Goal: Task Accomplishment & Management: Manage account settings

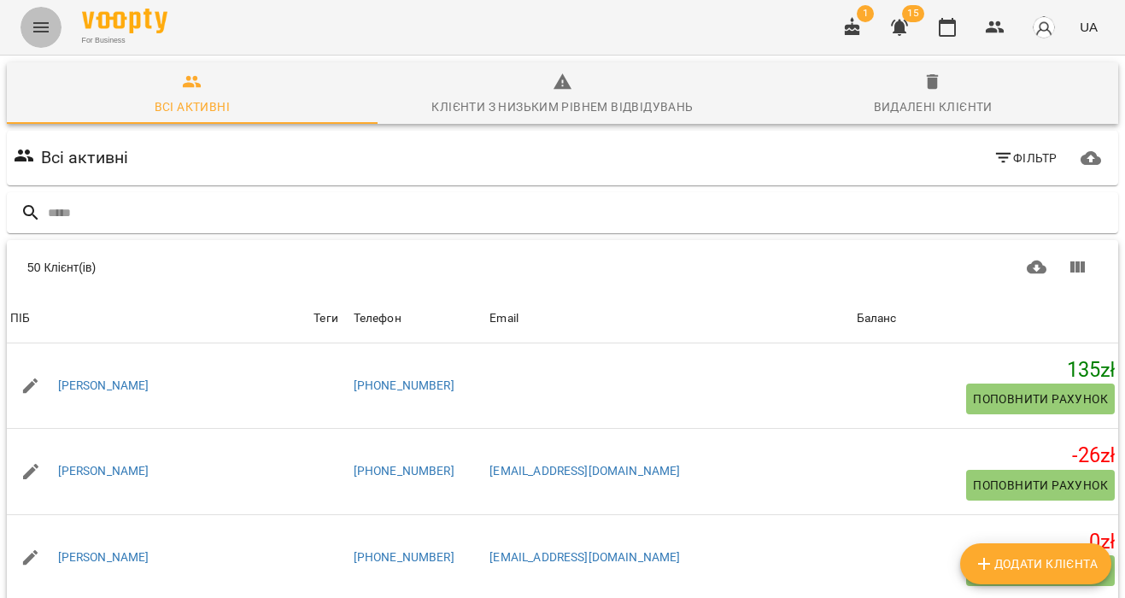
click at [37, 30] on icon "Menu" at bounding box center [41, 27] width 21 height 21
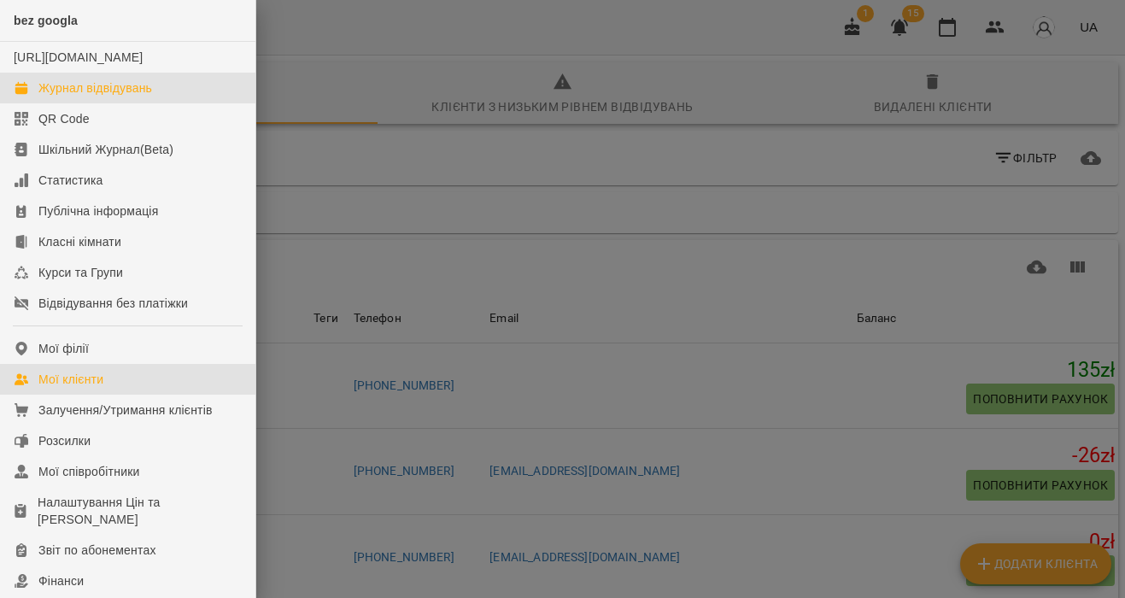
click at [98, 97] on div "Журнал відвідувань" at bounding box center [95, 87] width 114 height 17
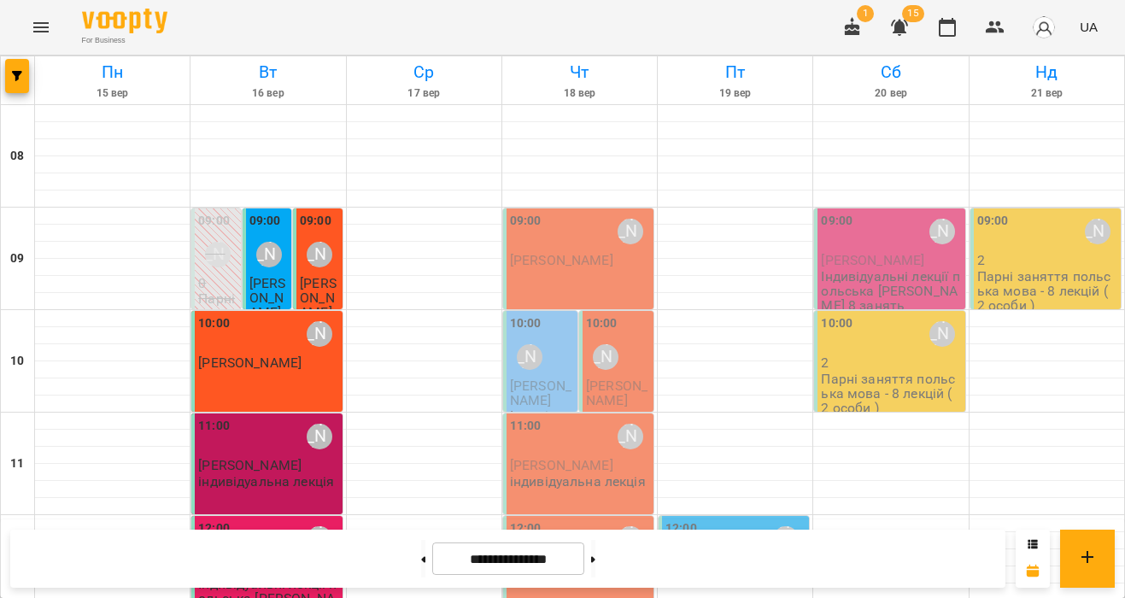
scroll to position [425, 0]
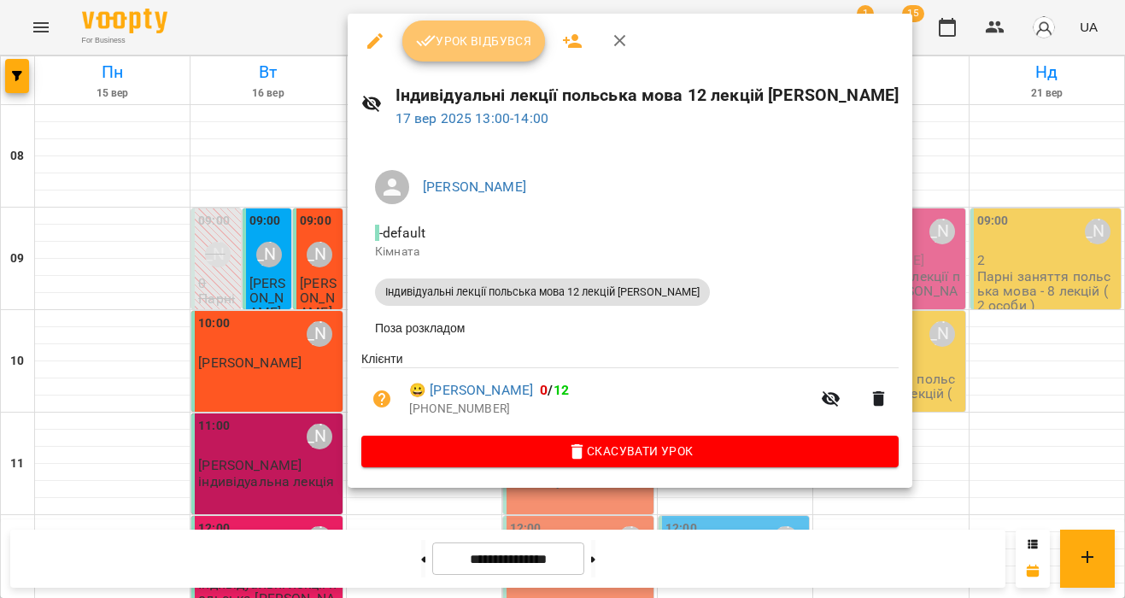
click at [473, 47] on span "Урок відбувся" at bounding box center [474, 41] width 116 height 21
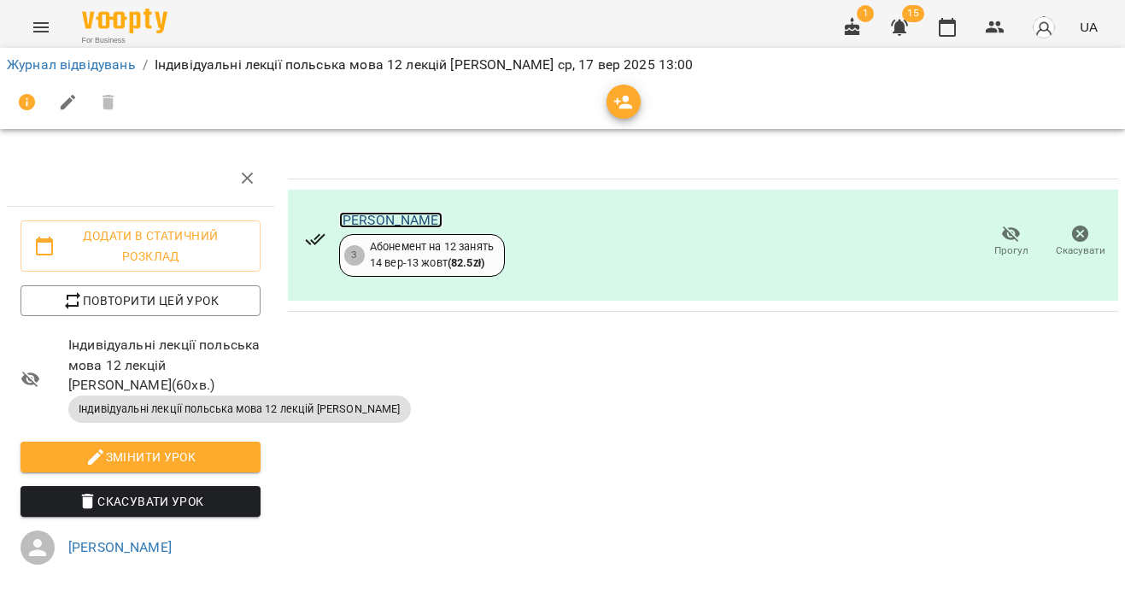
click at [406, 222] on link "[PERSON_NAME]" at bounding box center [390, 220] width 103 height 16
